Goal: Information Seeking & Learning: Learn about a topic

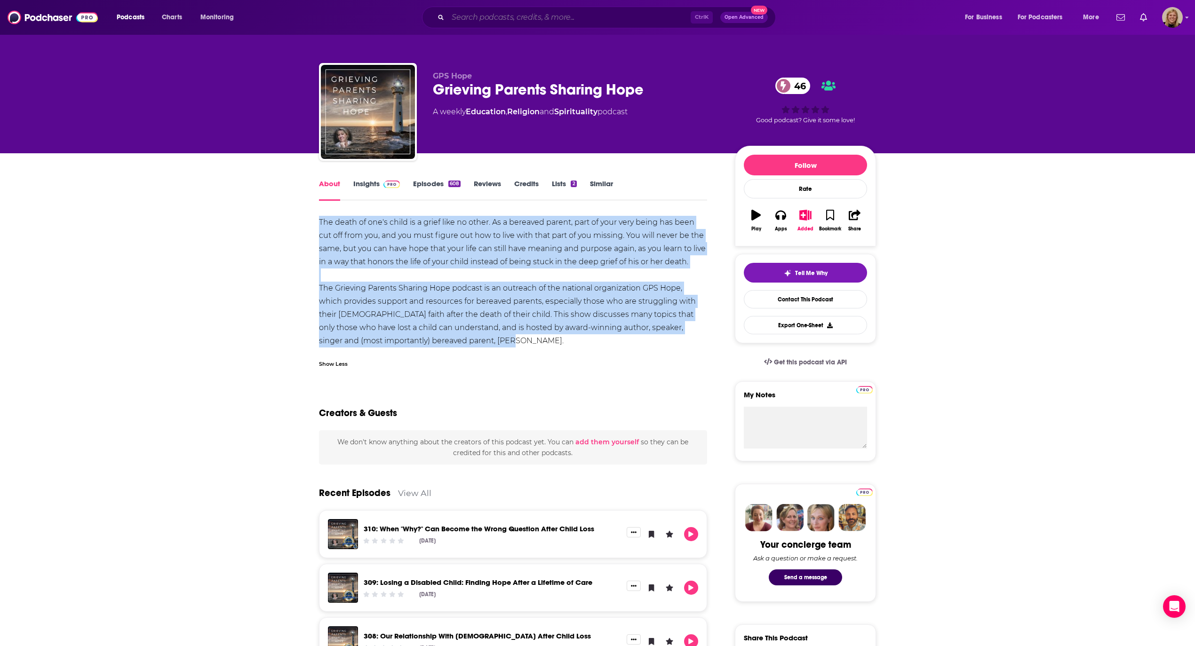
click at [495, 18] on input "Search podcasts, credits, & more..." at bounding box center [569, 17] width 243 height 15
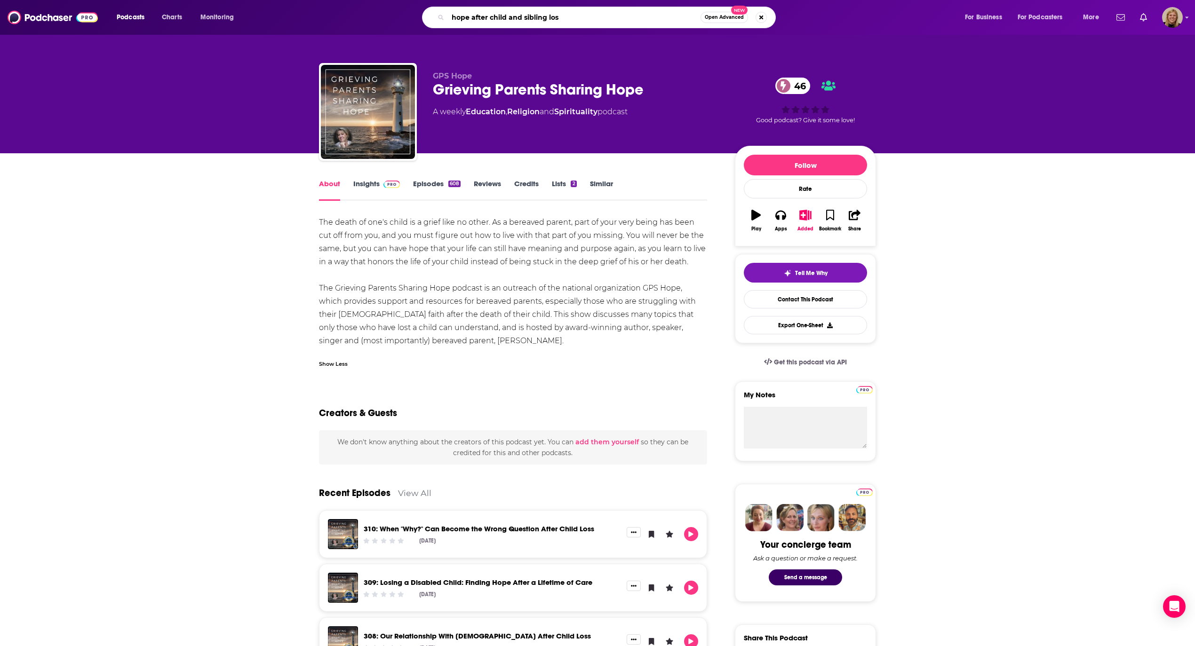
type input "hope after child and sibling loss"
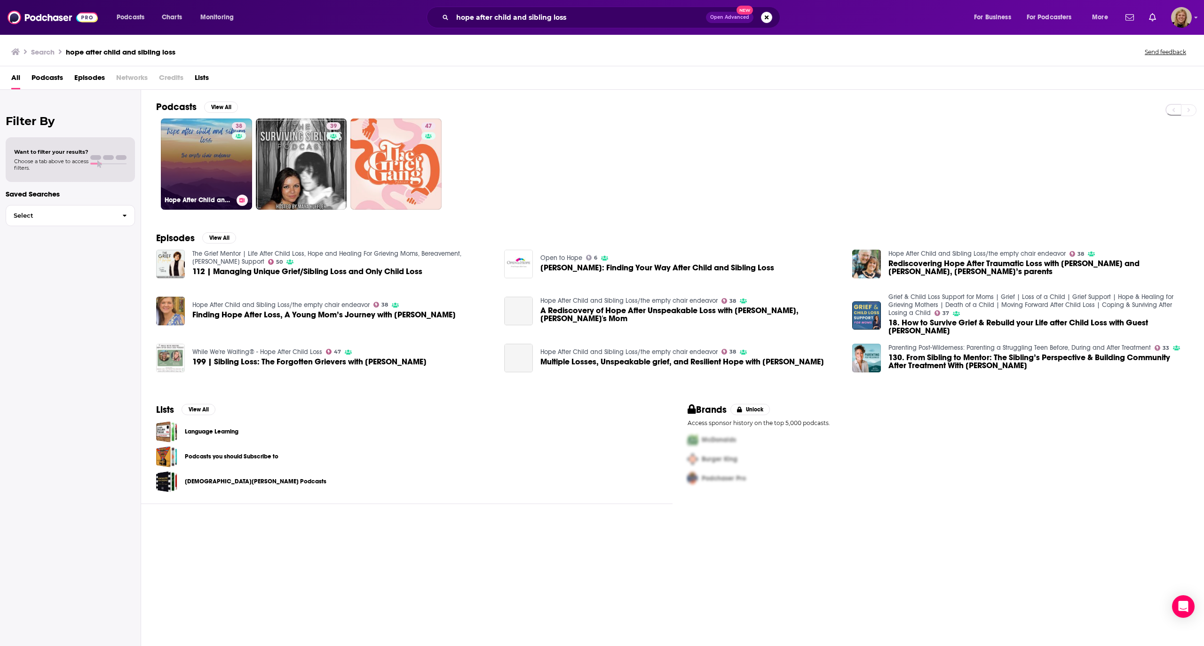
click at [213, 157] on link "38 Hope After Child and Sibling Loss/the empty chair endeavor" at bounding box center [206, 164] width 91 height 91
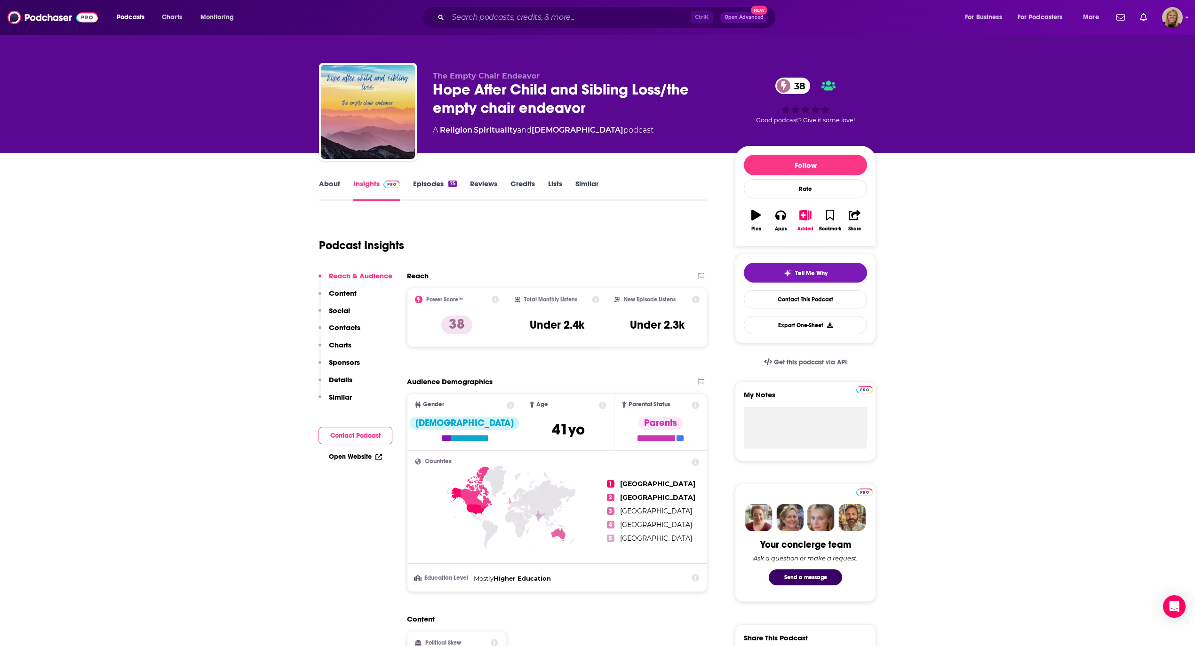
click at [328, 183] on link "About" at bounding box center [329, 190] width 21 height 22
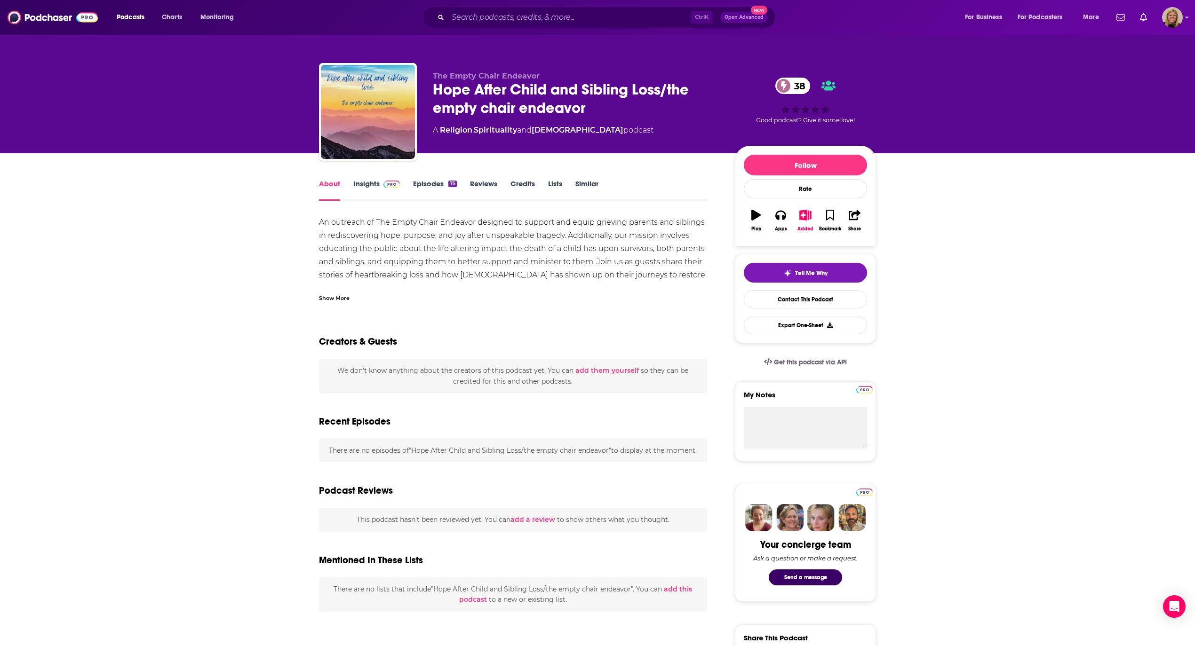
click at [399, 257] on div "An outreach of The Empty Chair Endeavor designed to support and equip grieving …" at bounding box center [513, 328] width 388 height 224
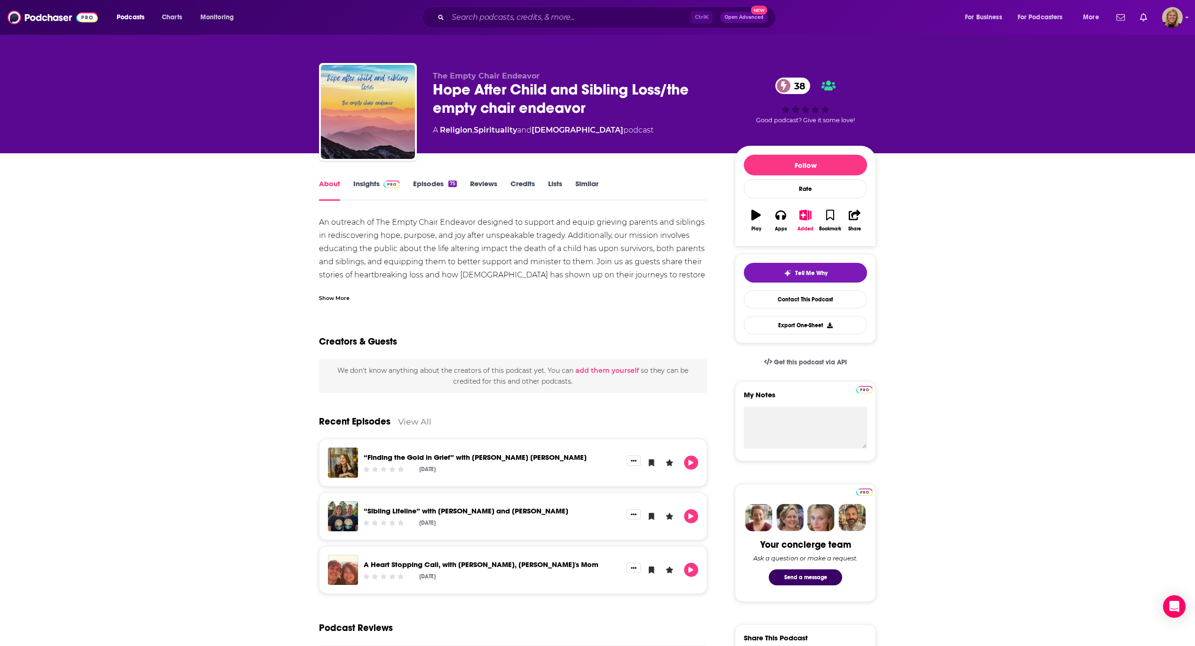
click at [324, 294] on div "Show More" at bounding box center [334, 297] width 31 height 9
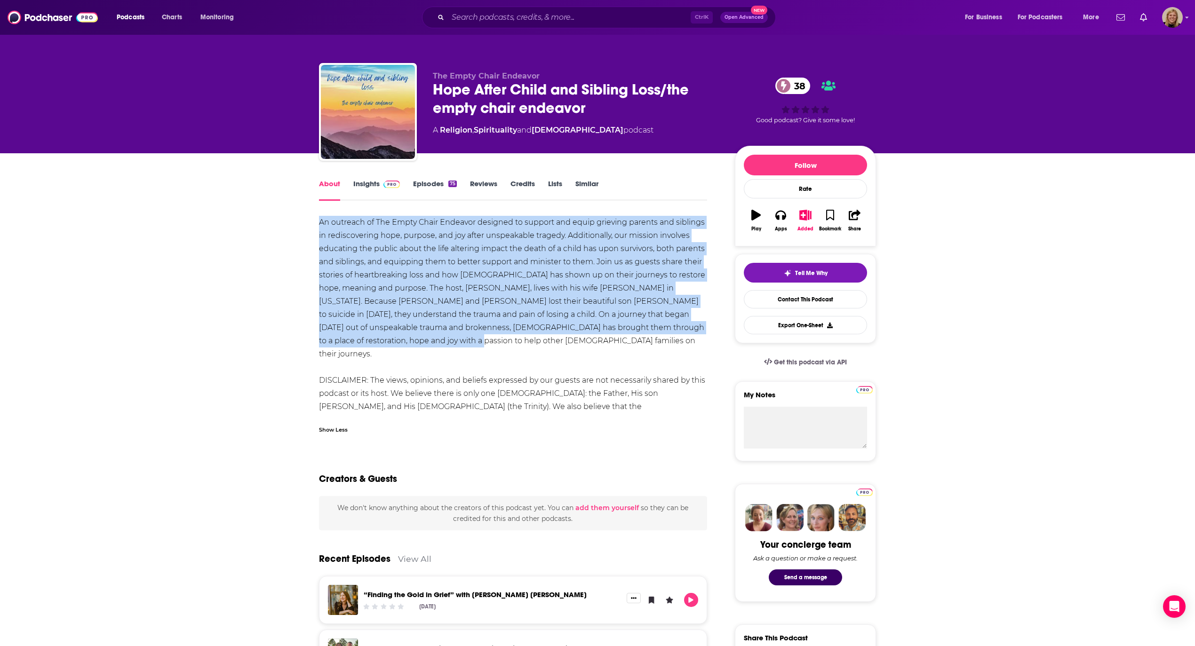
drag, startPoint x: 309, startPoint y: 217, endPoint x: 422, endPoint y: 335, distance: 164.3
copy div "An outreach of The Empty Chair Endeavor designed to support and equip grieving …"
